Goal: Check status: Check status

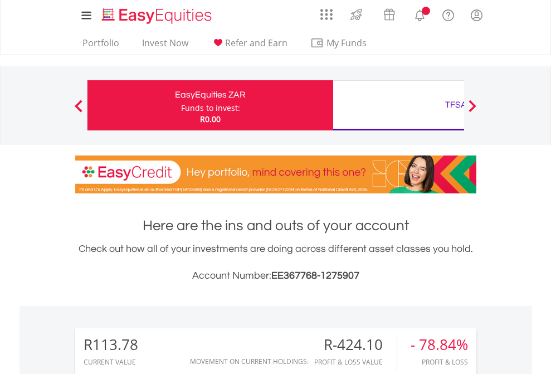
scroll to position [107, 175]
click at [181, 105] on div "Funds to invest:" at bounding box center [210, 108] width 59 height 11
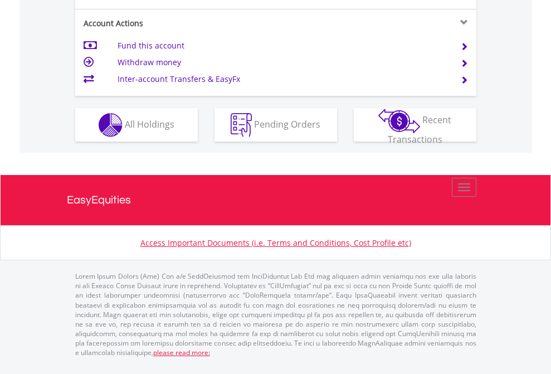
scroll to position [1091, 0]
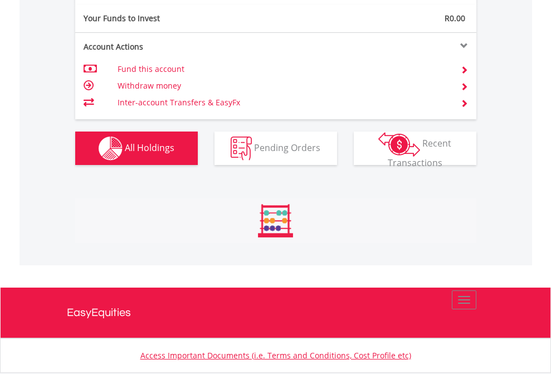
scroll to position [107, 175]
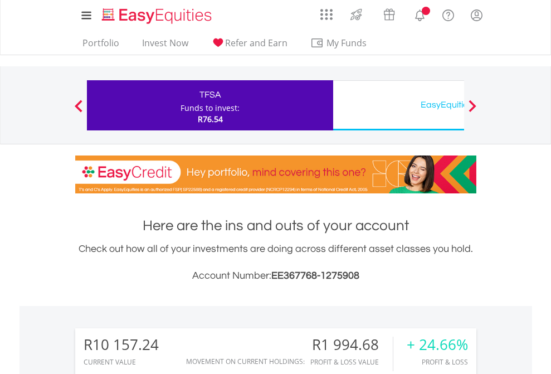
scroll to position [107, 175]
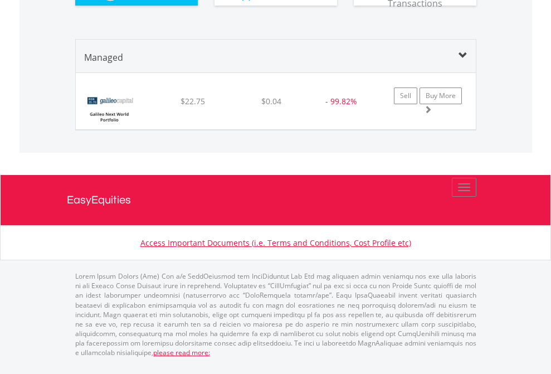
scroll to position [107, 175]
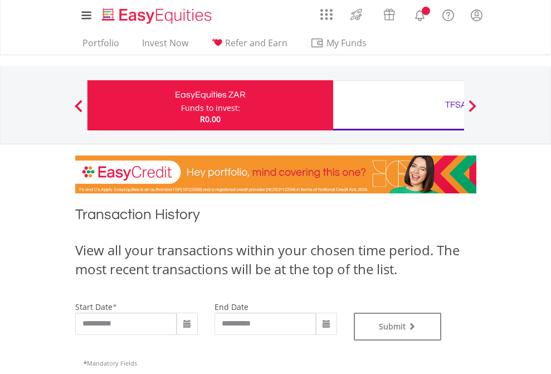
type input "**********"
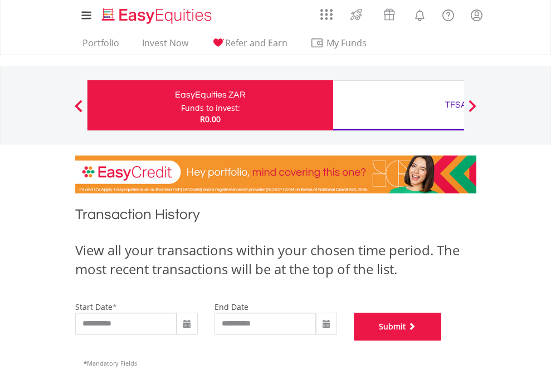
click at [442, 341] on button "Submit" at bounding box center [398, 327] width 88 height 28
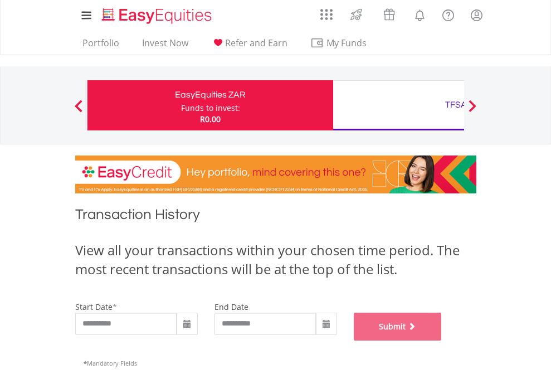
scroll to position [452, 0]
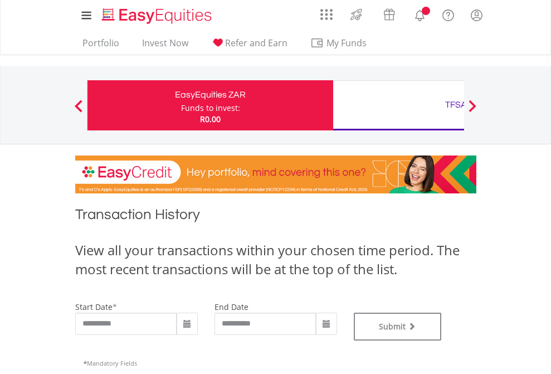
click at [399, 105] on div "TFSA" at bounding box center [456, 105] width 232 height 16
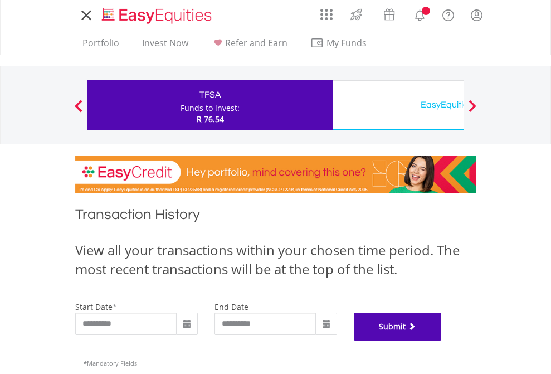
click at [442, 341] on button "Submit" at bounding box center [398, 327] width 88 height 28
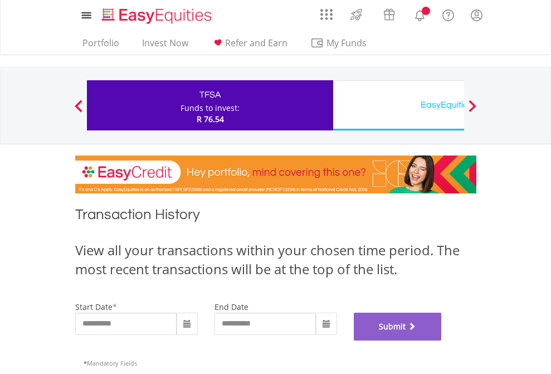
scroll to position [452, 0]
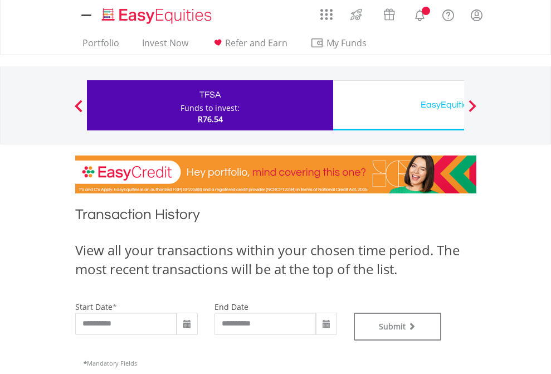
click at [399, 105] on div "EasyEquities USD" at bounding box center [456, 105] width 232 height 16
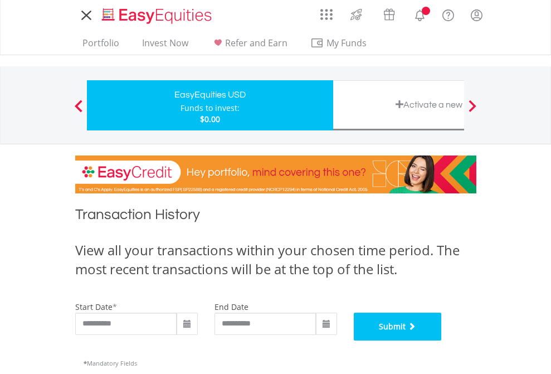
click at [442, 341] on button "Submit" at bounding box center [398, 327] width 88 height 28
